Goal: Transaction & Acquisition: Purchase product/service

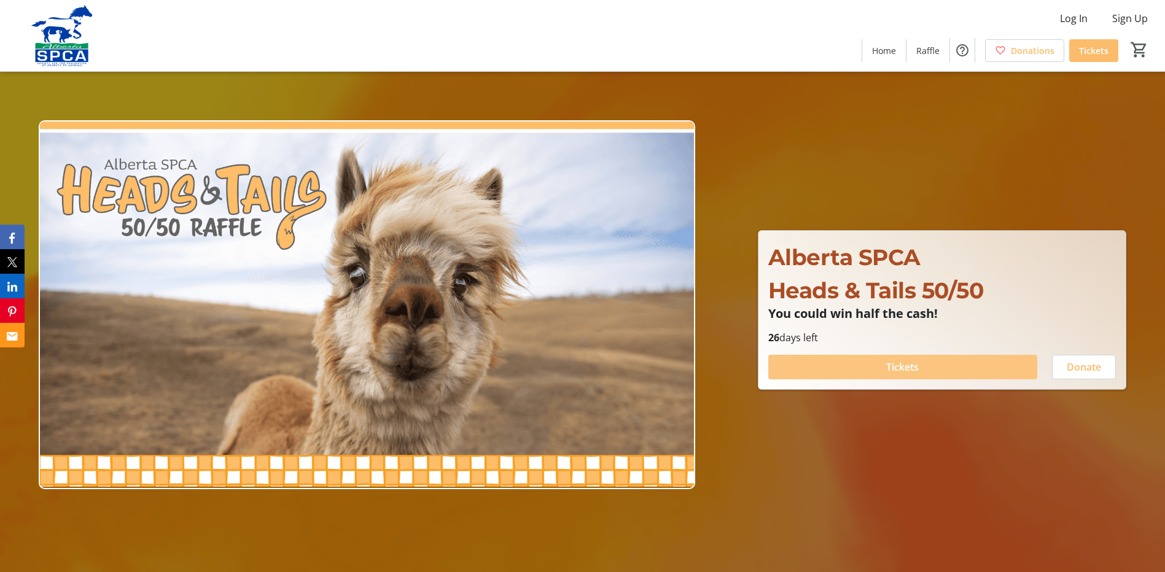
click at [906, 368] on span "Tickets" at bounding box center [902, 367] width 33 height 15
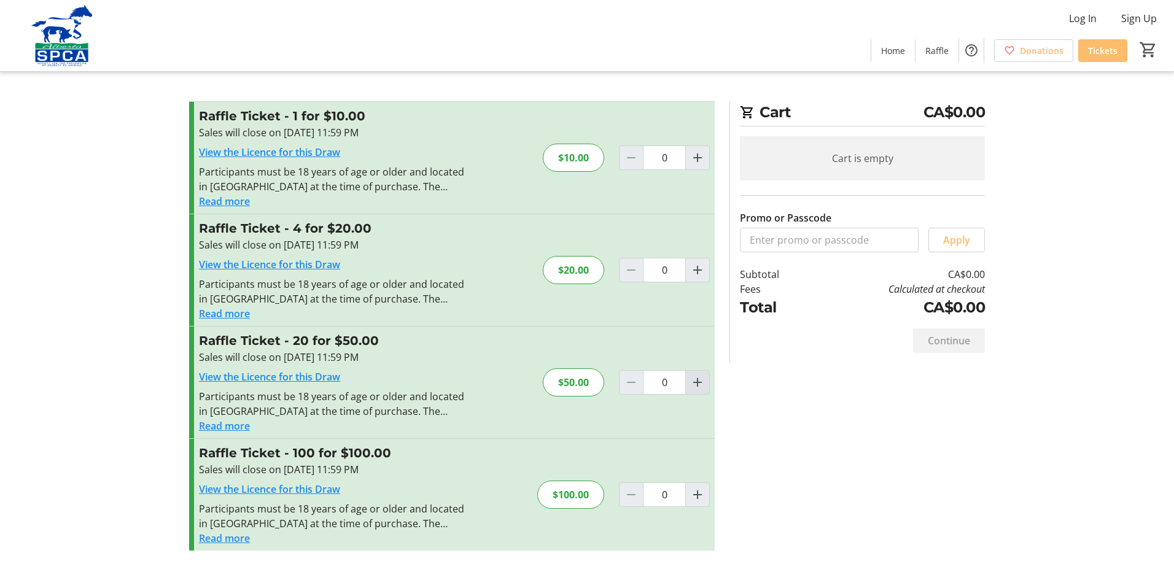
click at [696, 383] on mat-icon "Increment by one" at bounding box center [697, 382] width 15 height 15
type input "1"
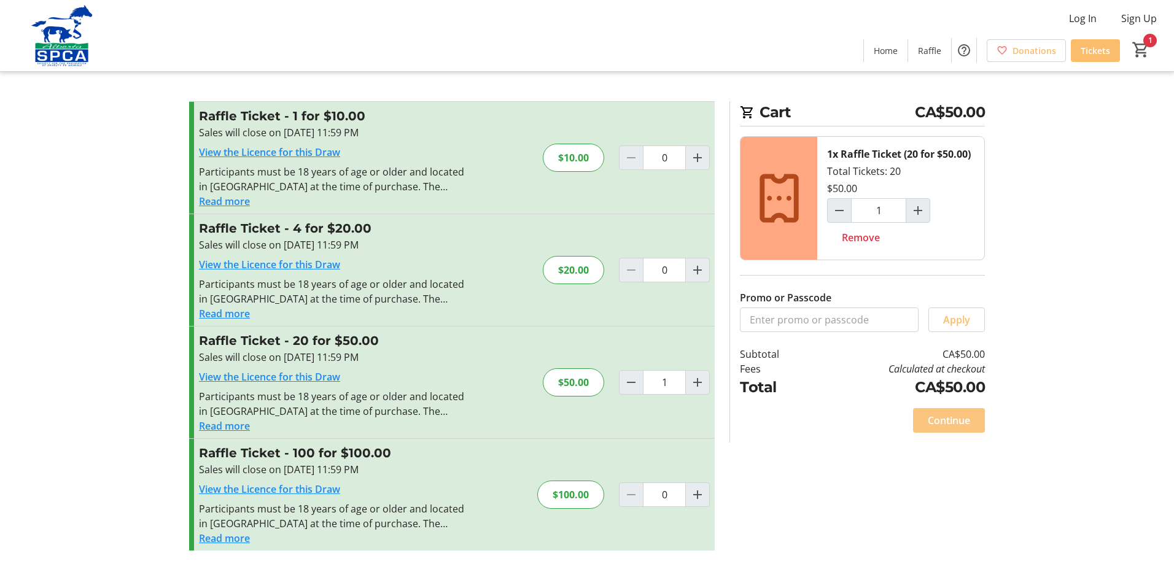
click at [950, 425] on span "Continue" at bounding box center [949, 420] width 42 height 15
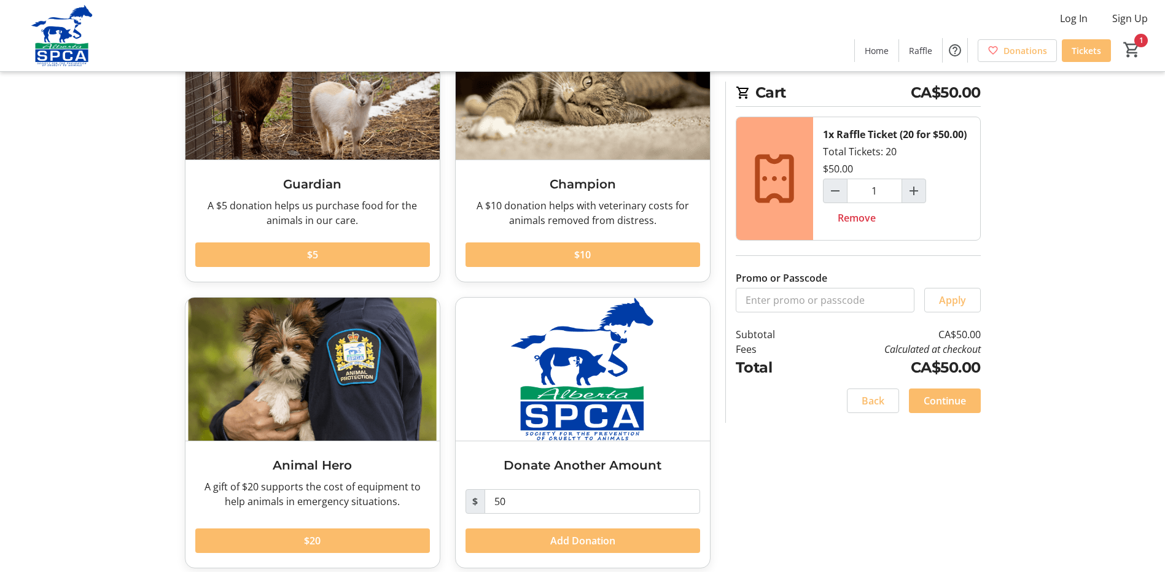
scroll to position [123, 0]
click at [332, 254] on span at bounding box center [312, 253] width 235 height 29
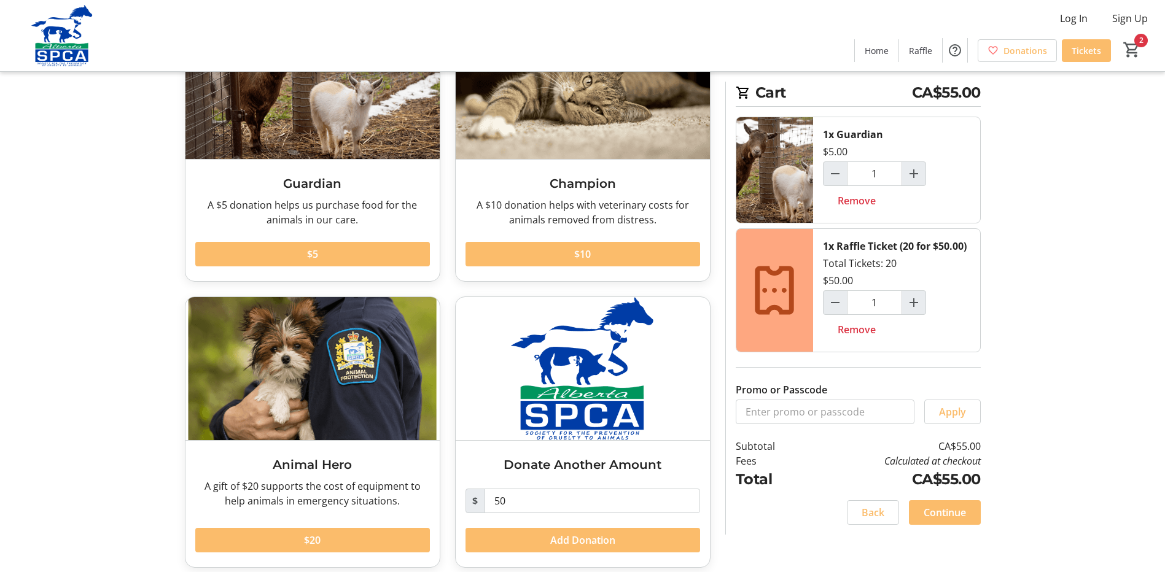
scroll to position [133, 0]
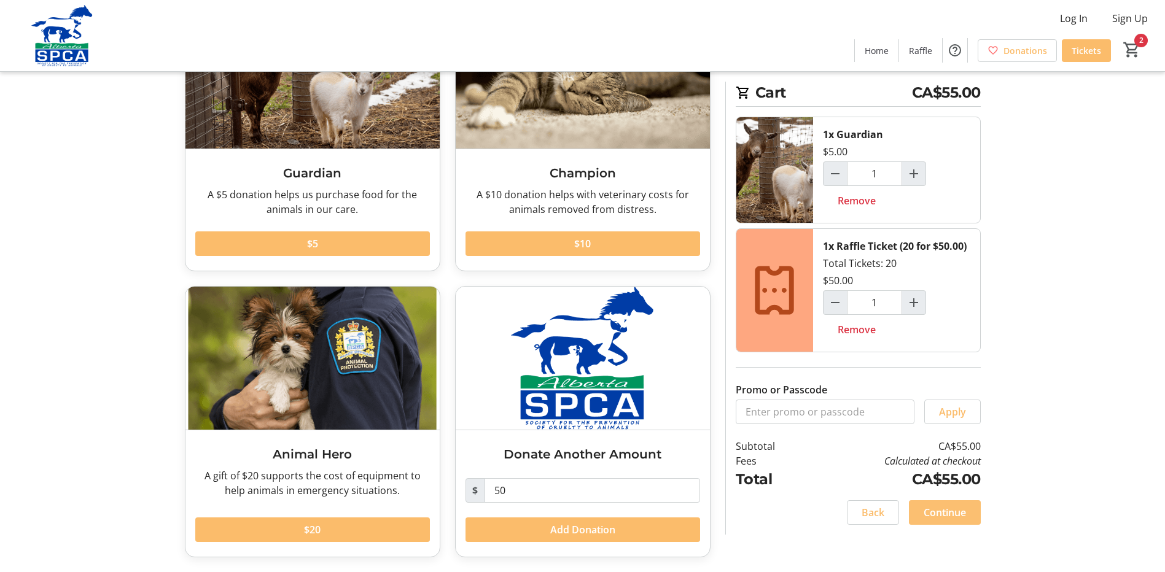
click at [960, 508] on span "Continue" at bounding box center [945, 512] width 42 height 15
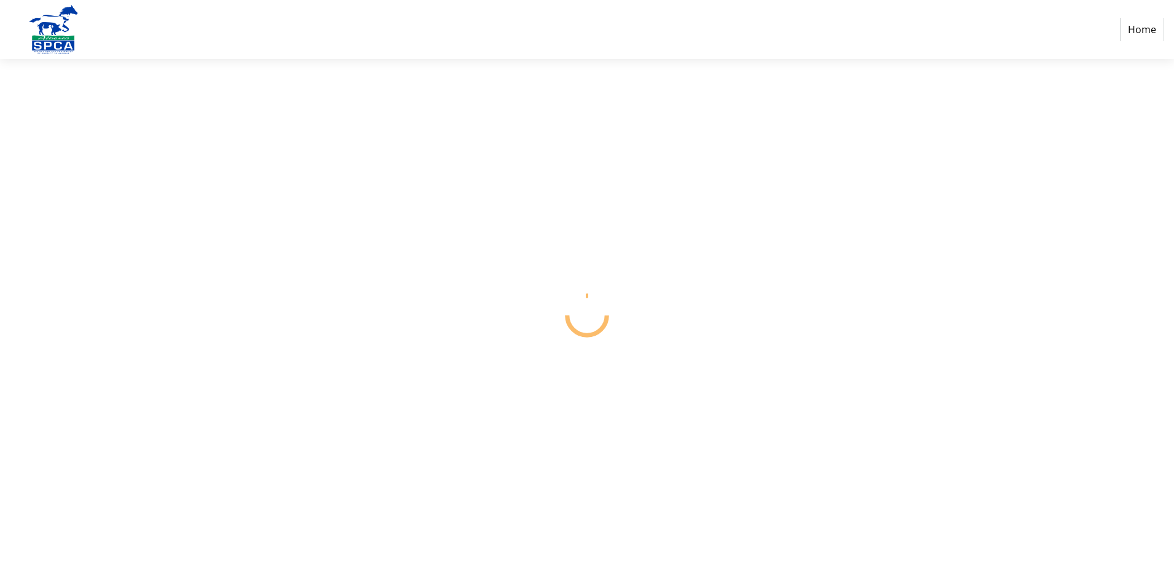
select select "CA"
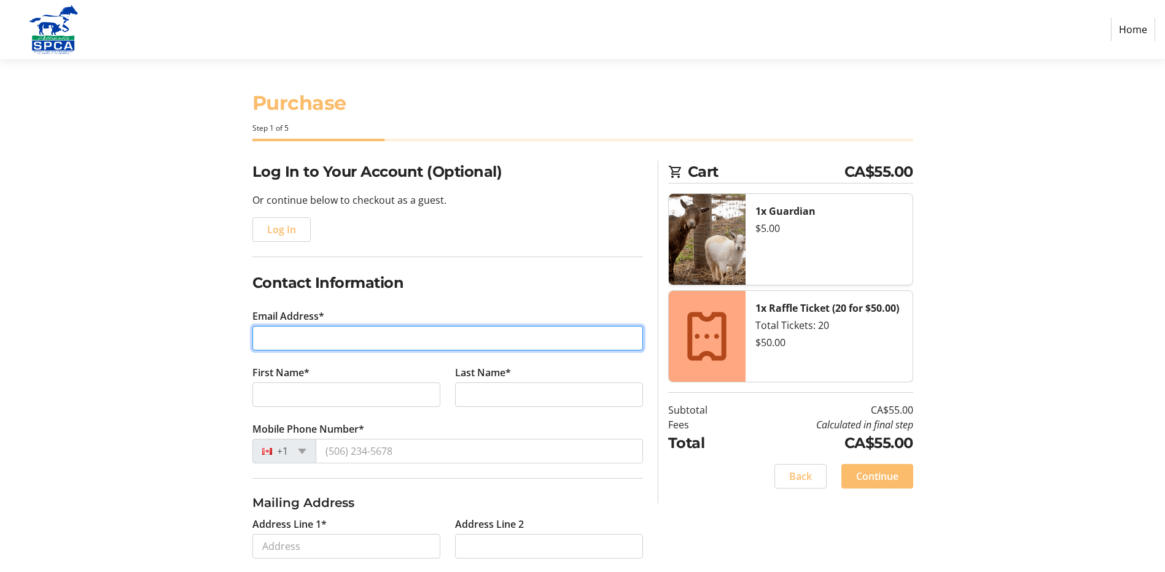
click at [329, 337] on input "Email Address*" at bounding box center [447, 338] width 391 height 25
type input "[EMAIL_ADDRESS][DOMAIN_NAME]"
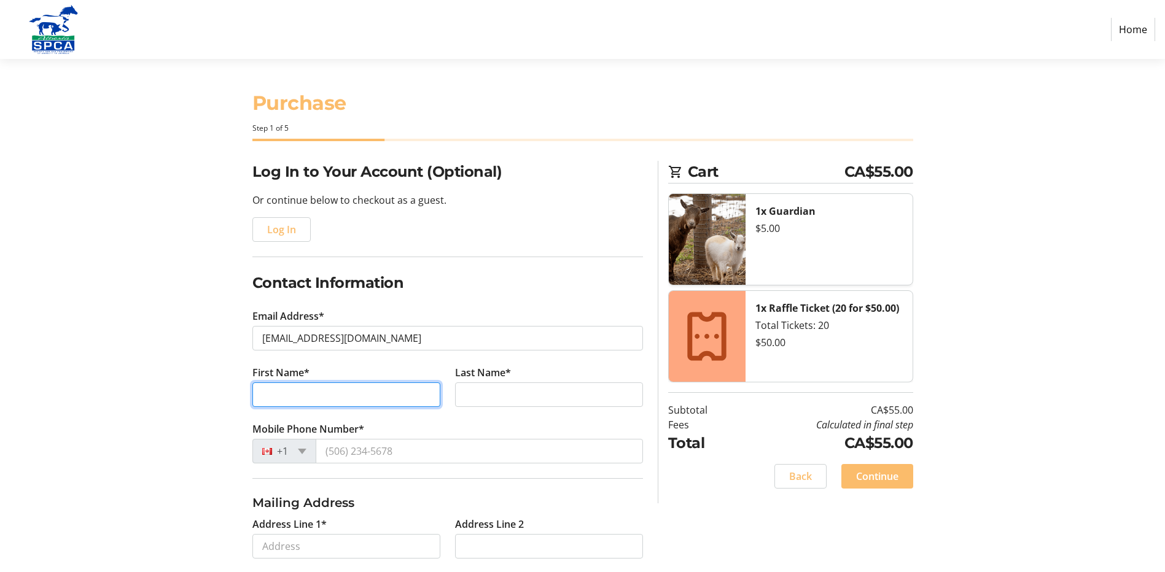
type input "[PERSON_NAME]"
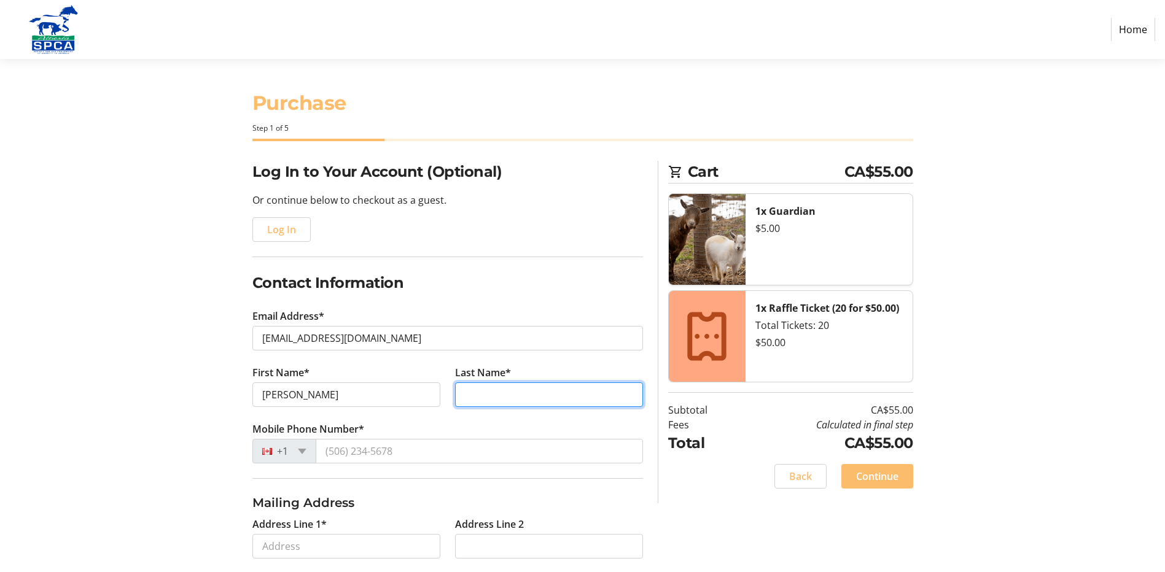
type input "KNAPMAN"
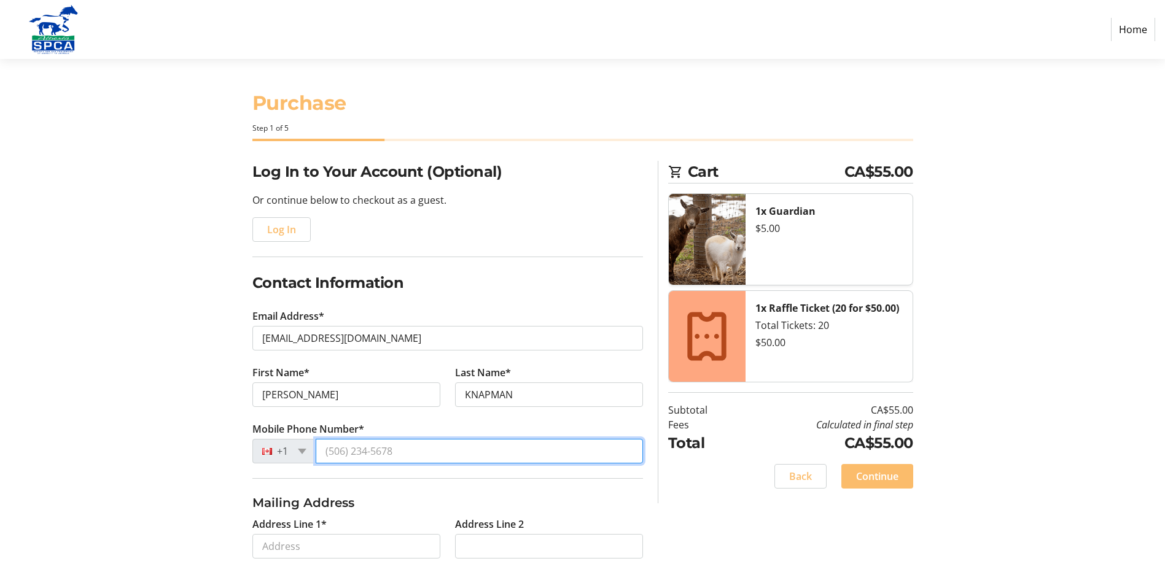
type input "[PHONE_NUMBER]"
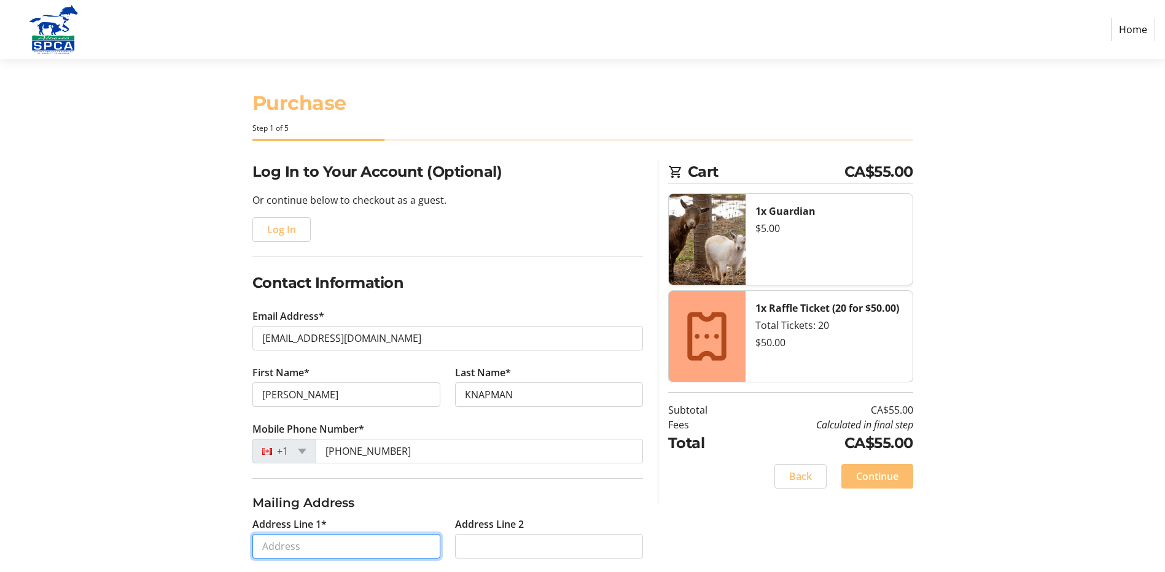
type input "[STREET_ADDRESS]"
type input "[GEOGRAPHIC_DATA]"
select select "AB"
type input "T5W 1B5"
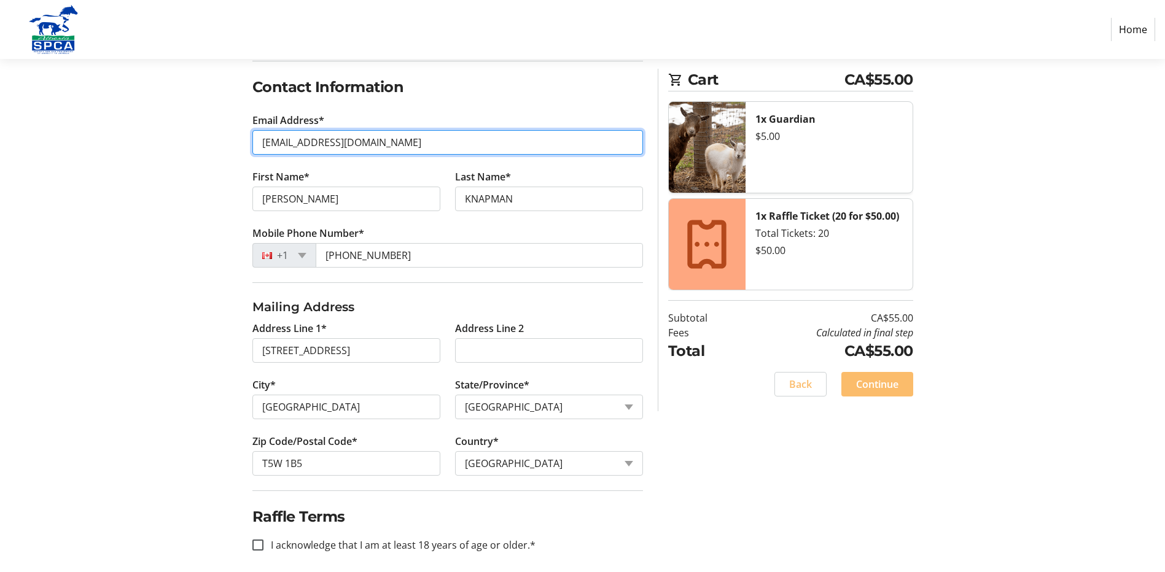
scroll to position [206, 0]
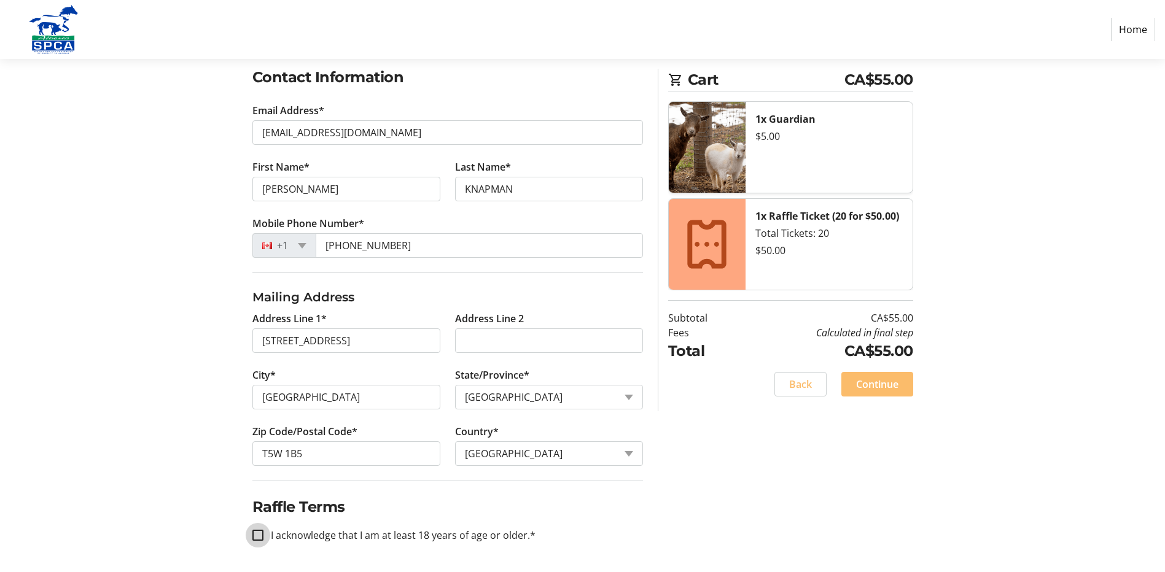
click at [259, 539] on input "I acknowledge that I am at least 18 years of age or older.*" at bounding box center [257, 535] width 11 height 11
checkbox input "true"
click at [886, 382] on span "Continue" at bounding box center [877, 384] width 42 height 15
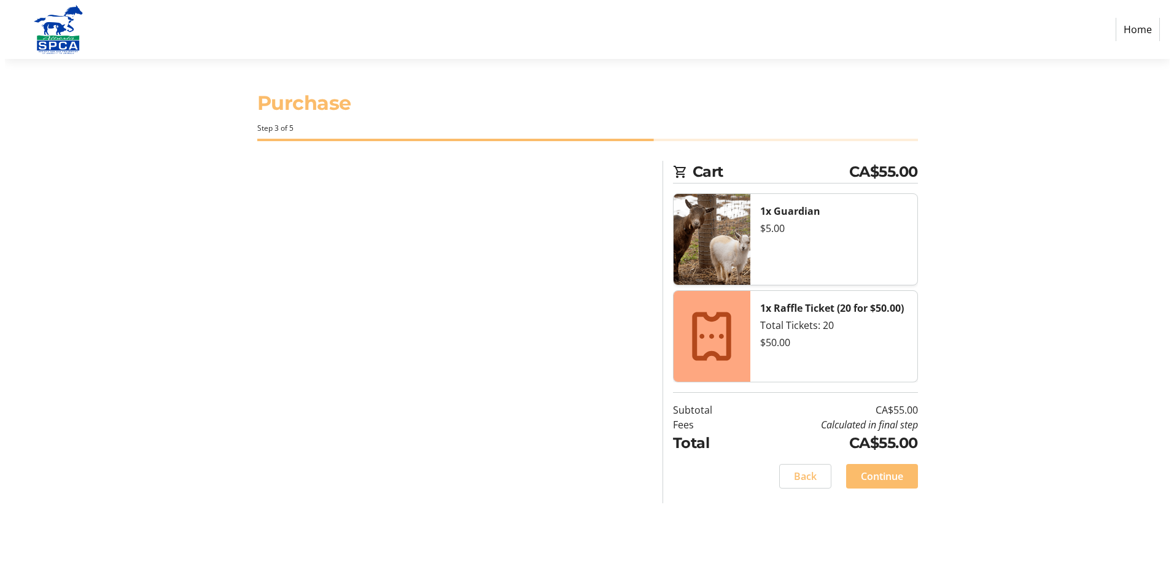
scroll to position [0, 0]
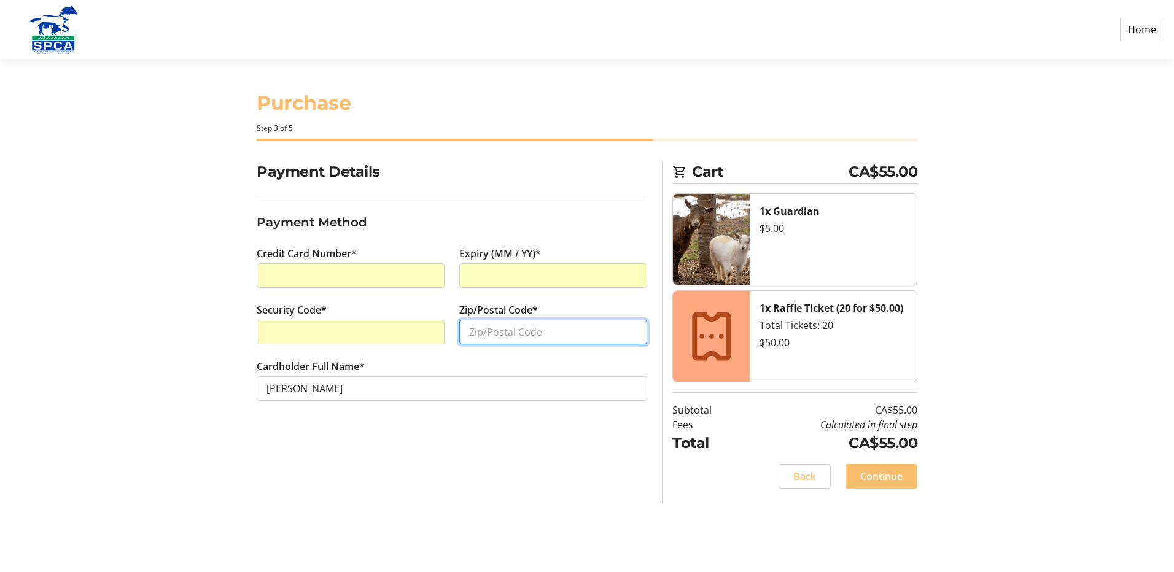
click at [500, 335] on input "Zip/Postal Code*" at bounding box center [553, 332] width 188 height 25
type input "T8H2W1"
click at [870, 475] on span "Continue" at bounding box center [881, 476] width 42 height 15
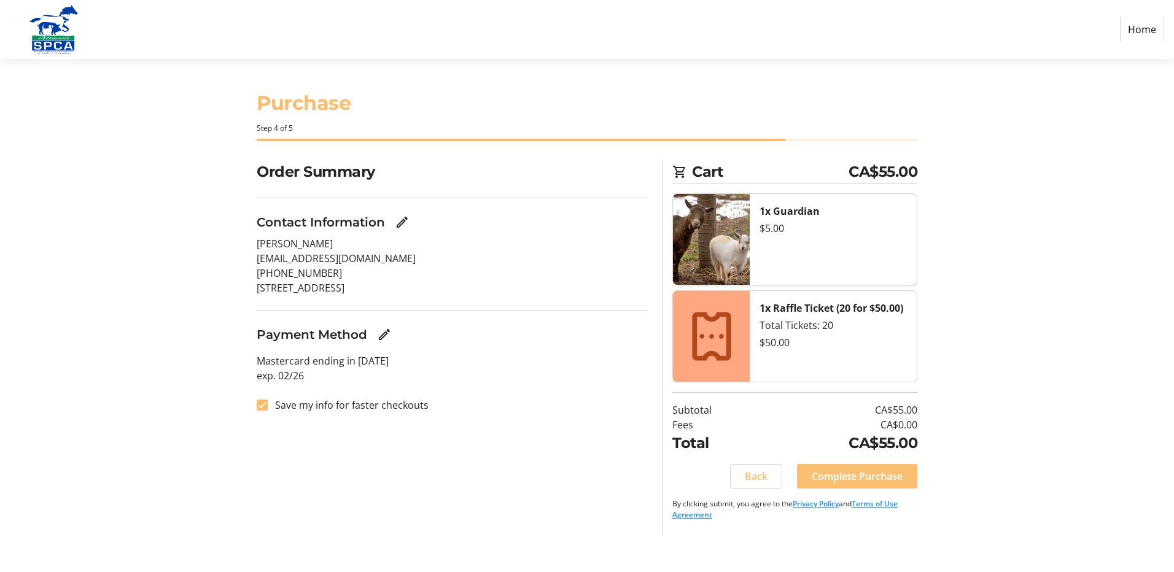
click at [877, 480] on span "Complete Purchase" at bounding box center [857, 476] width 91 height 15
